Goal: Task Accomplishment & Management: Manage account settings

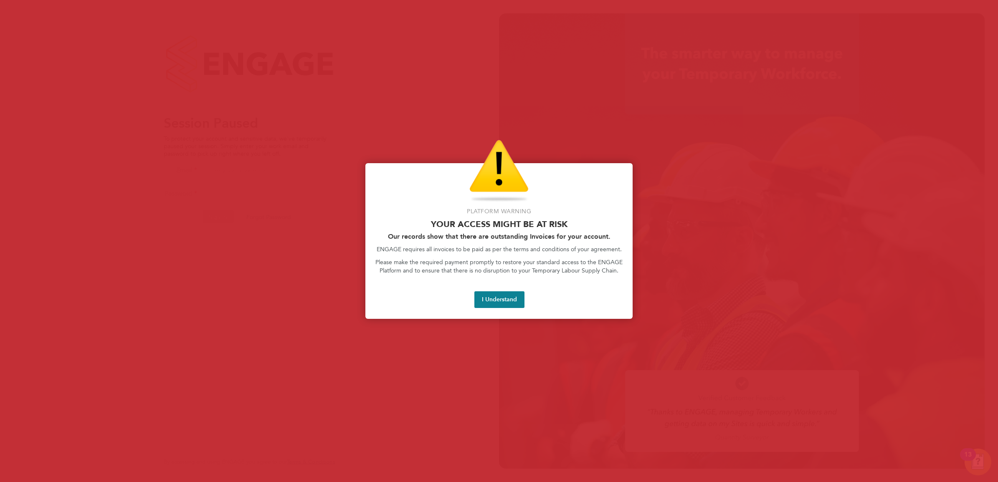
click at [790, 197] on div at bounding box center [499, 241] width 998 height 482
click at [497, 306] on button "I Understand" at bounding box center [499, 299] width 50 height 17
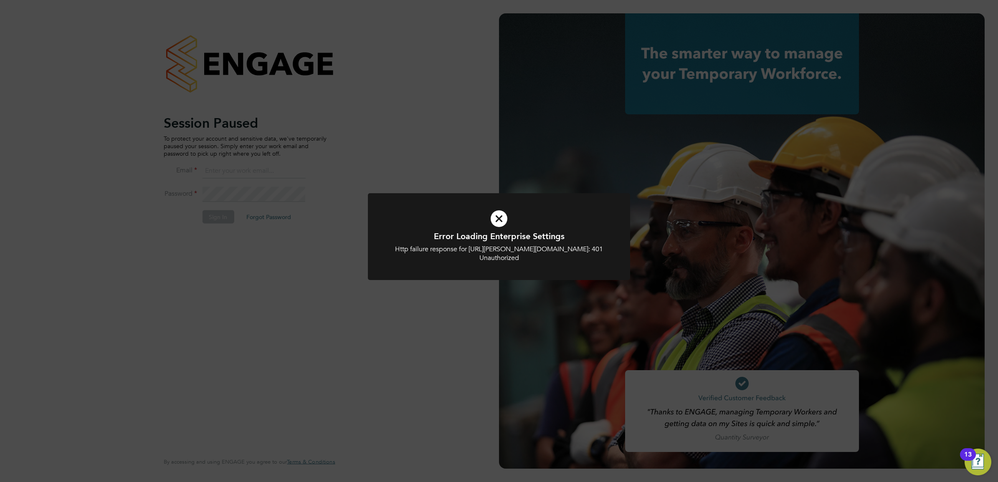
click at [498, 217] on icon at bounding box center [498, 218] width 217 height 33
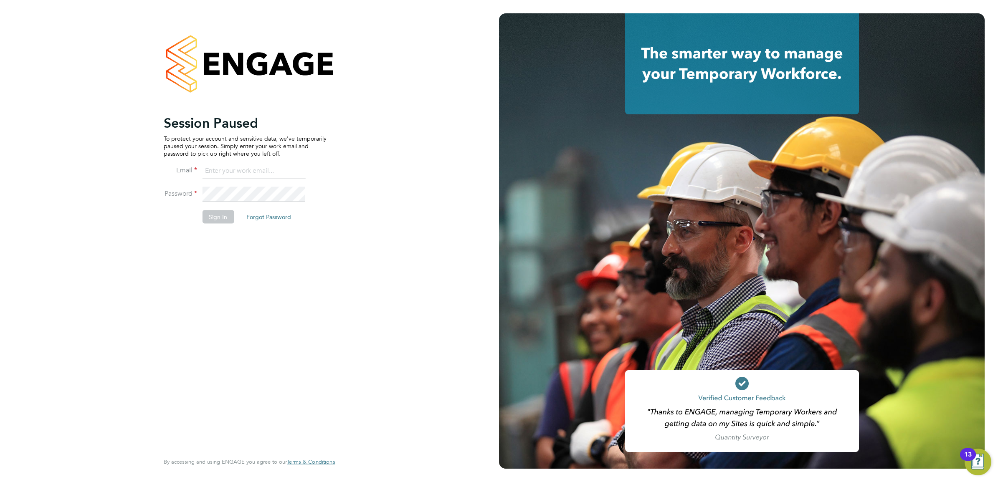
drag, startPoint x: 402, startPoint y: 170, endPoint x: 445, endPoint y: 100, distance: 81.7
click at [406, 163] on div "Session Paused To protect your account and sensitive data, we've temporarily pa…" at bounding box center [249, 241] width 499 height 482
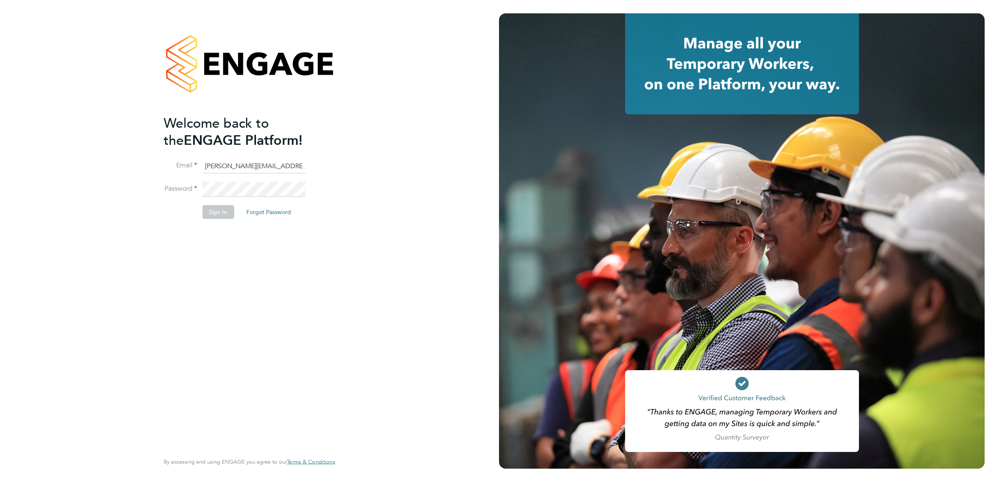
type input "jasvir.kaur@hays.com"
click at [222, 207] on button "Sign In" at bounding box center [218, 211] width 32 height 13
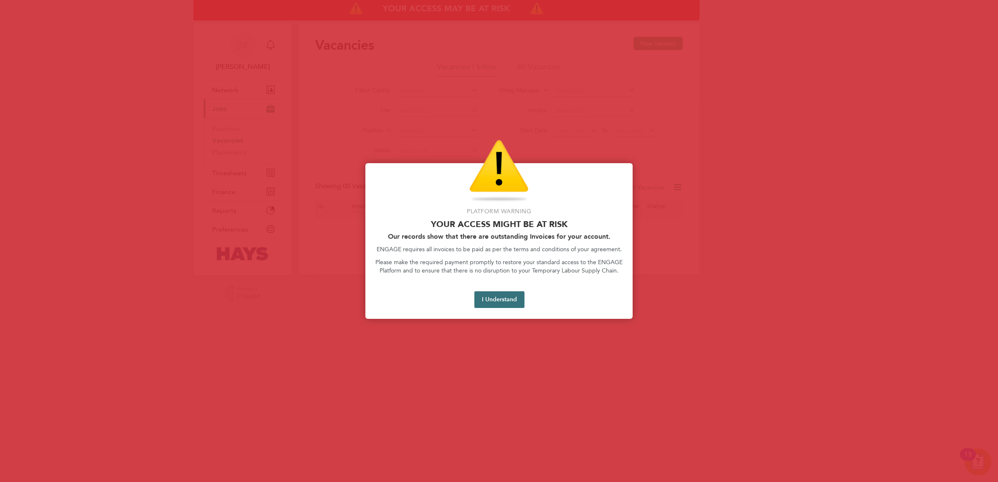
click at [493, 301] on button "I Understand" at bounding box center [499, 299] width 50 height 17
